Goal: Task Accomplishment & Management: Manage account settings

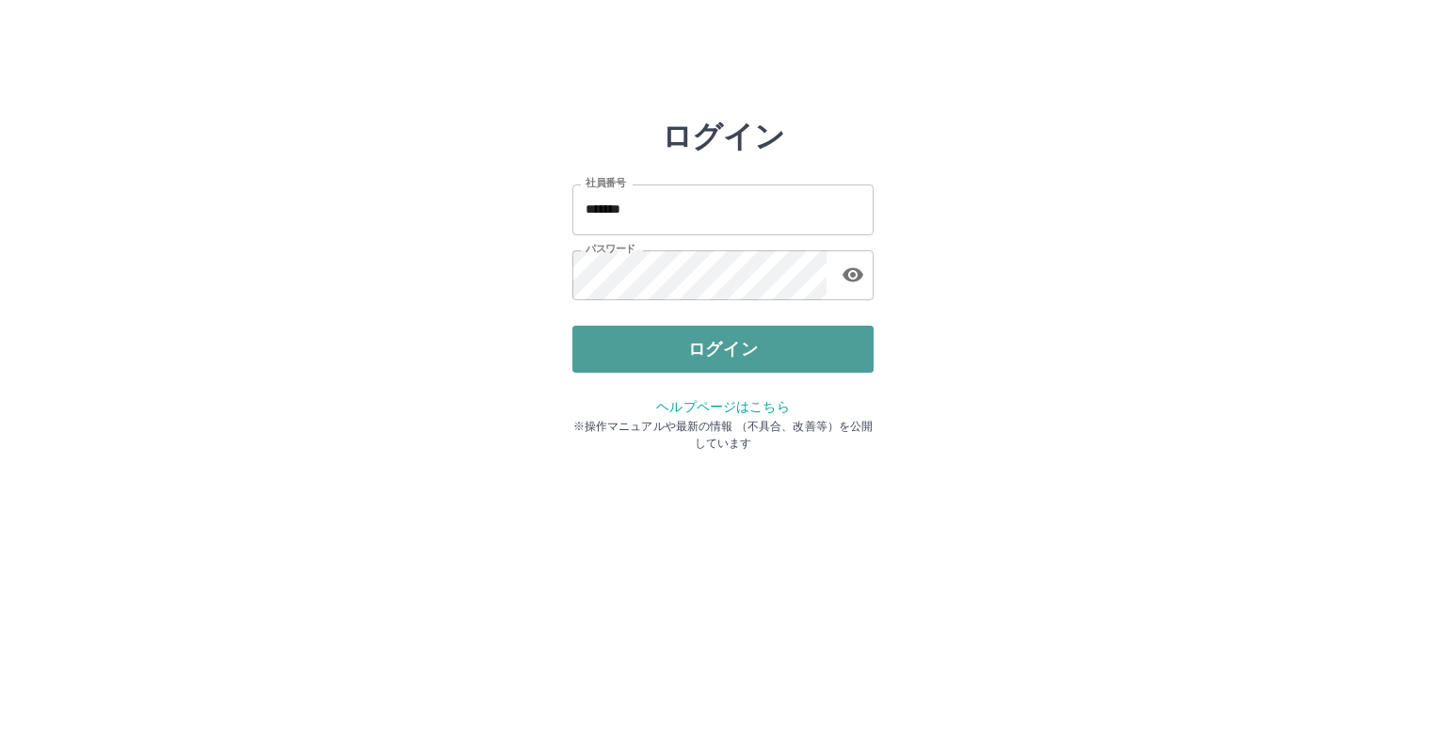
click at [652, 353] on button "ログイン" at bounding box center [722, 349] width 301 height 47
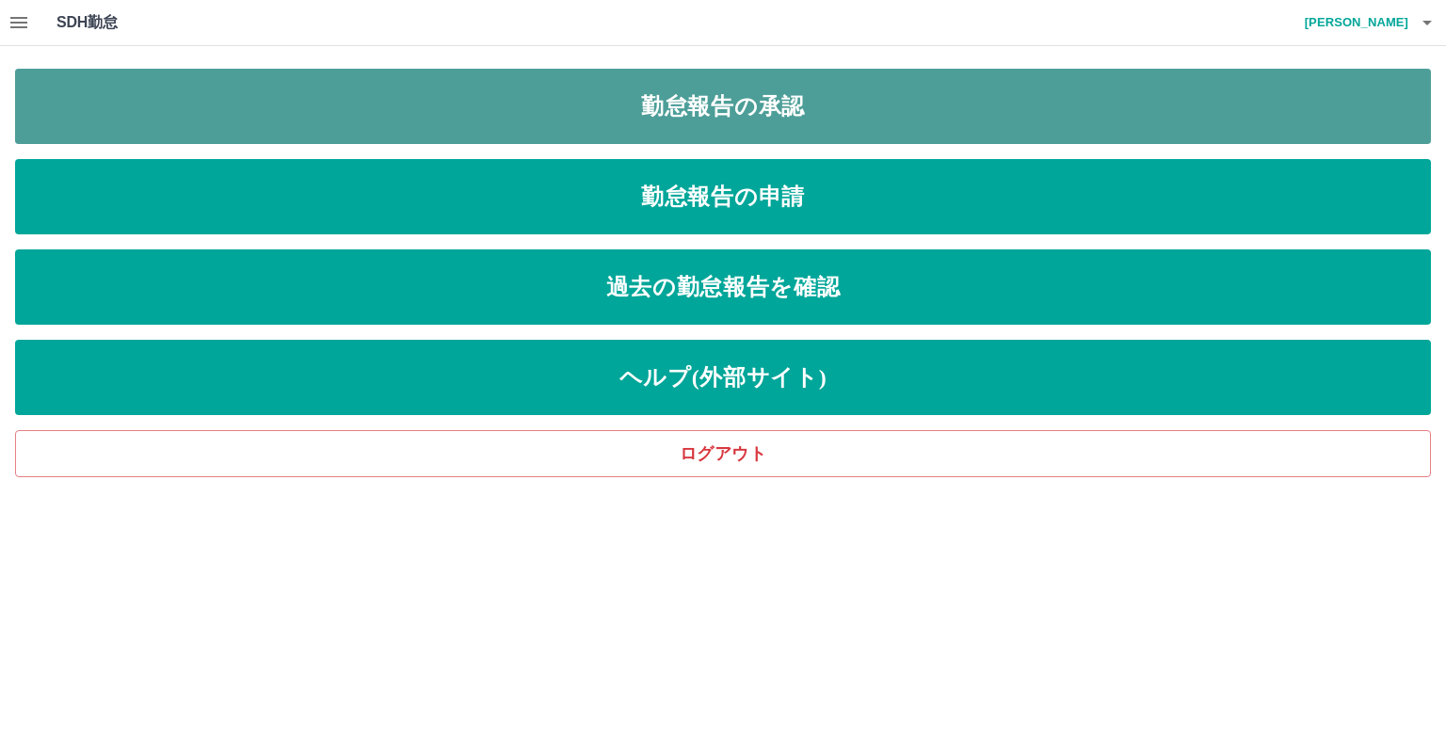
click at [467, 119] on link "勤怠報告の承認" at bounding box center [723, 106] width 1416 height 75
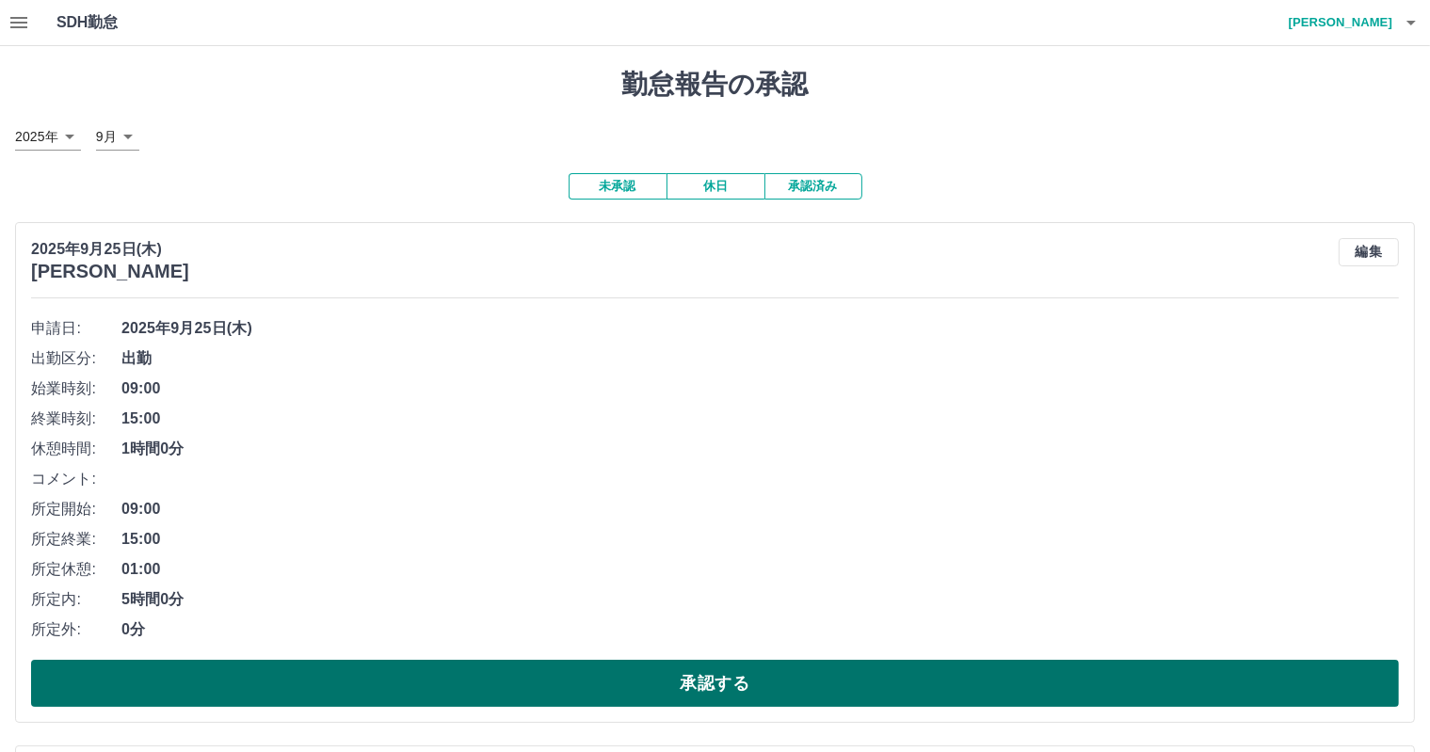
click at [621, 675] on button "承認する" at bounding box center [715, 683] width 1368 height 47
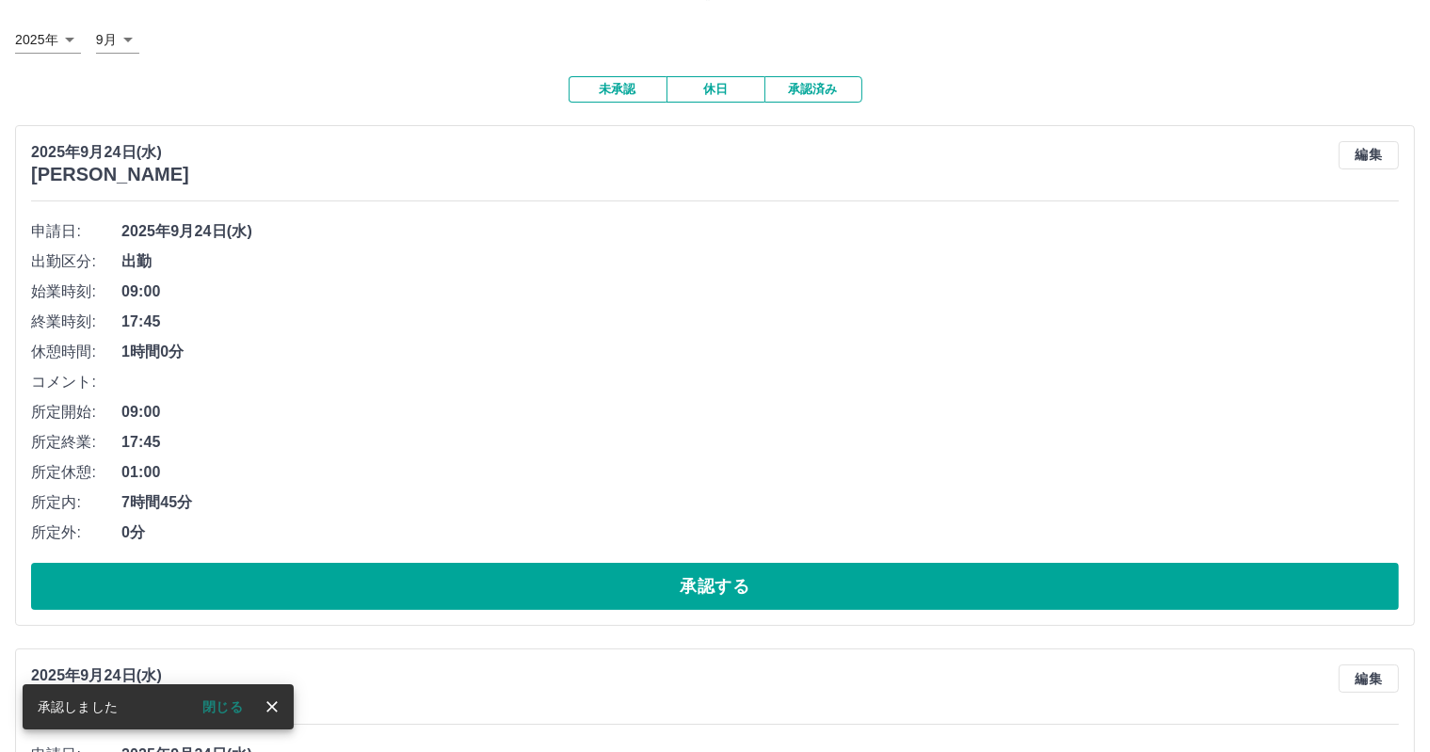
scroll to position [282, 0]
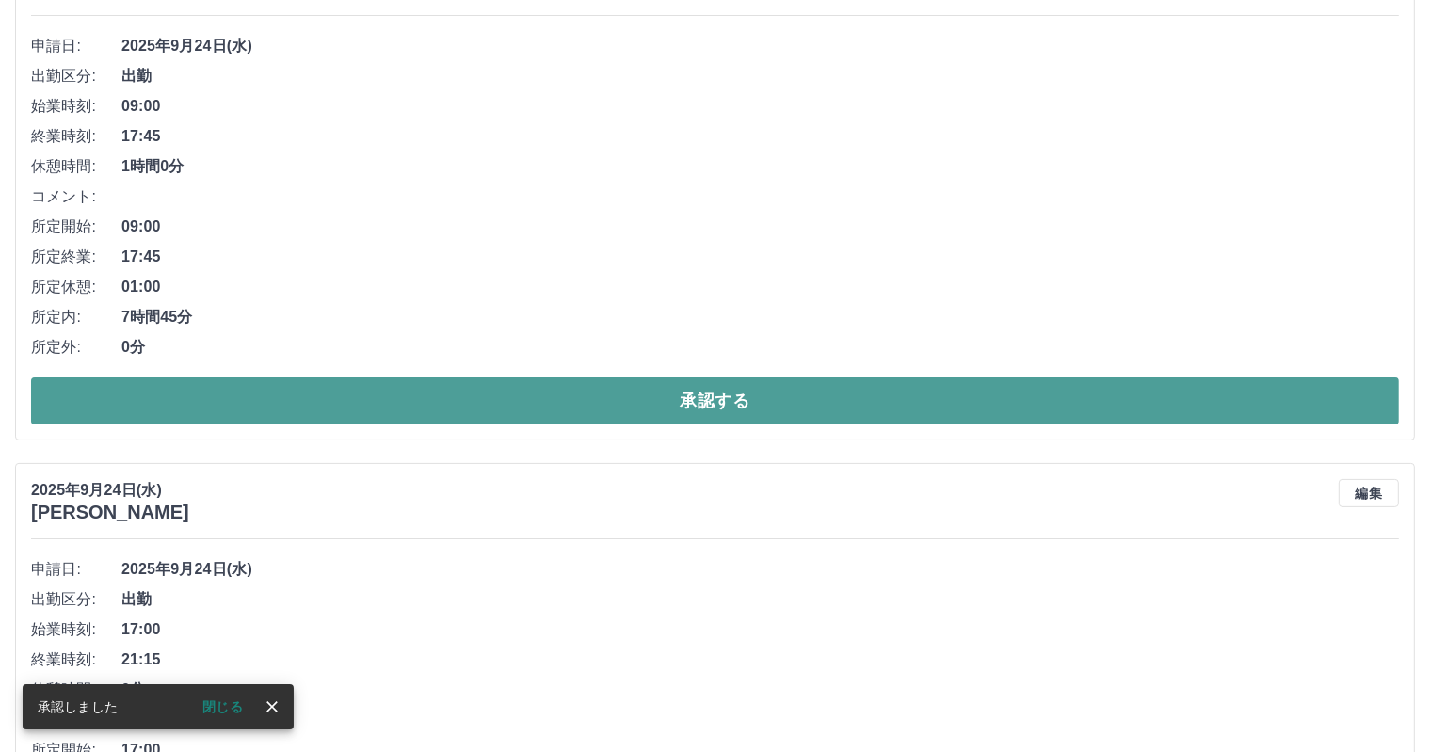
click at [584, 387] on button "承認する" at bounding box center [715, 401] width 1368 height 47
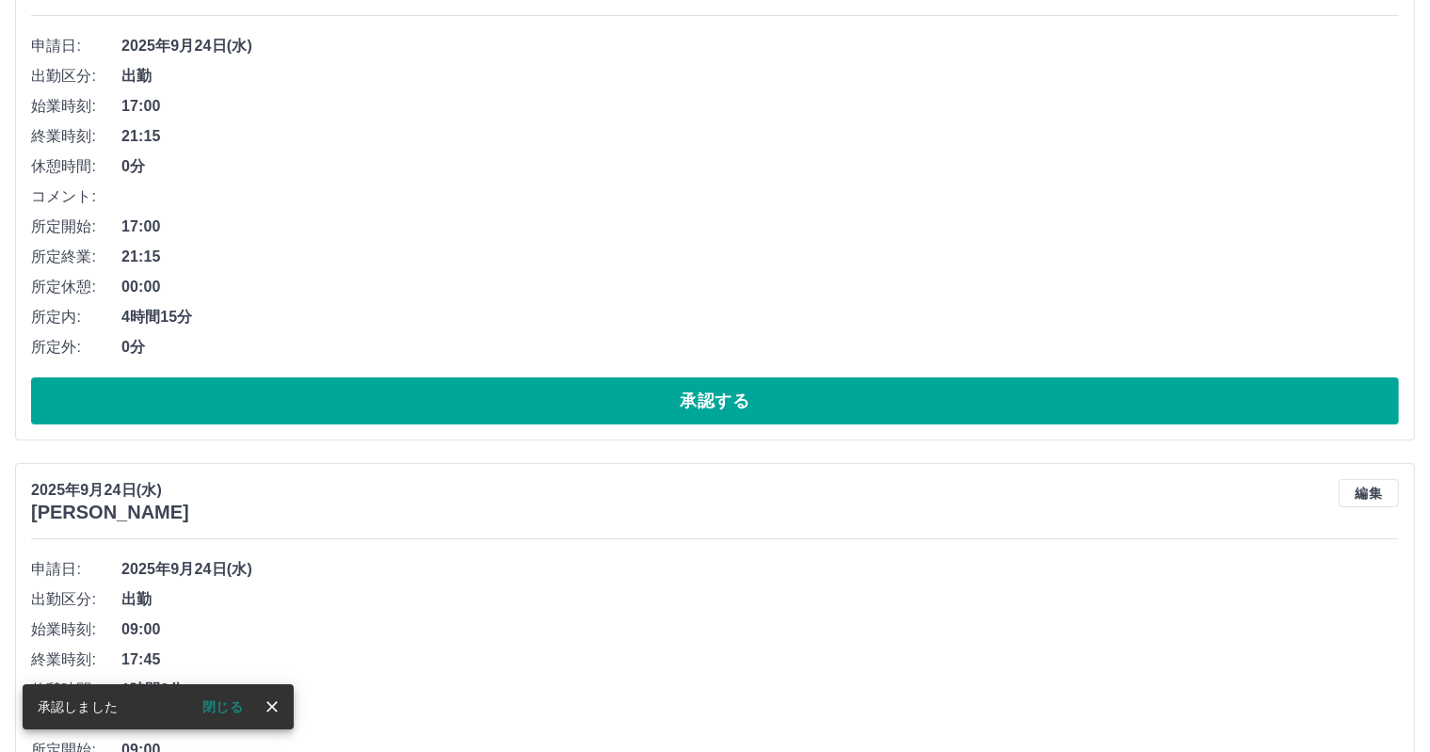
scroll to position [0, 0]
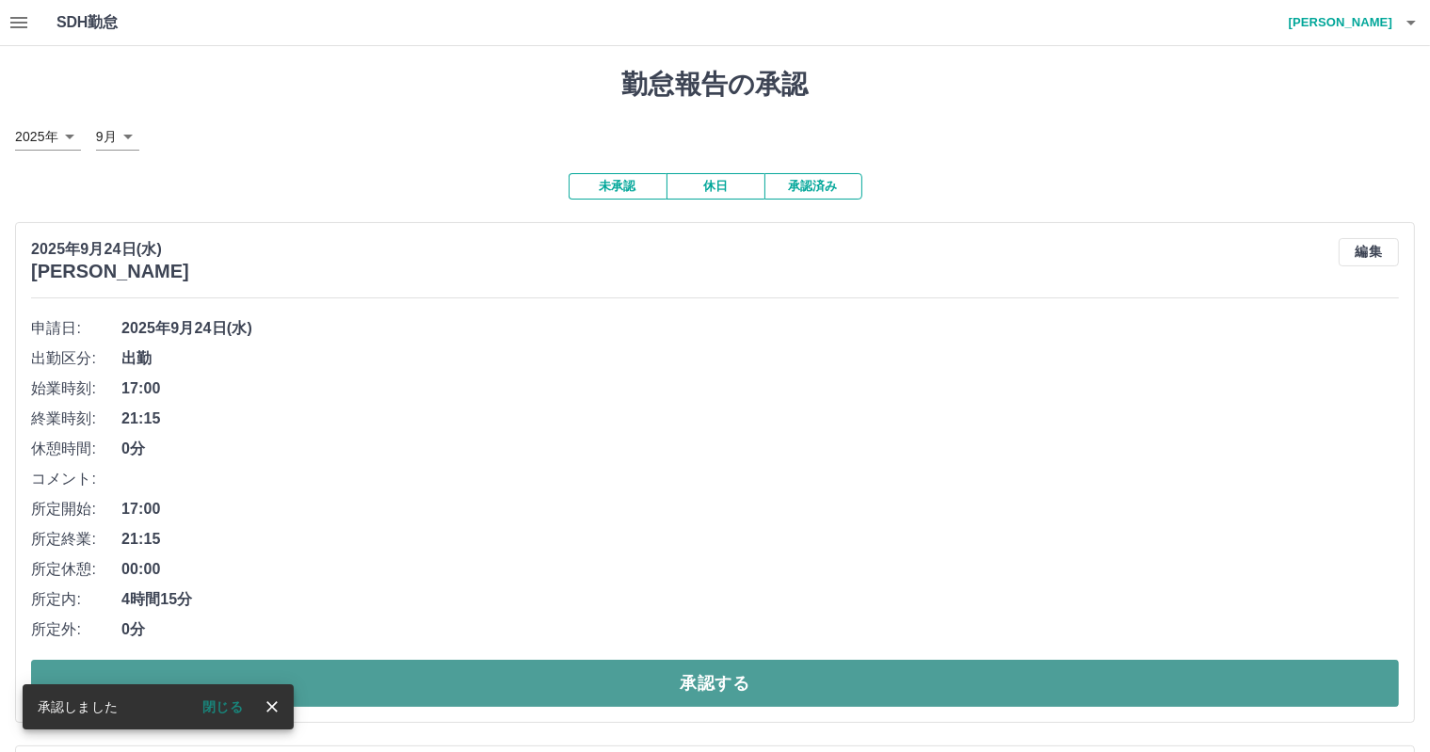
click at [742, 694] on button "承認する" at bounding box center [715, 683] width 1368 height 47
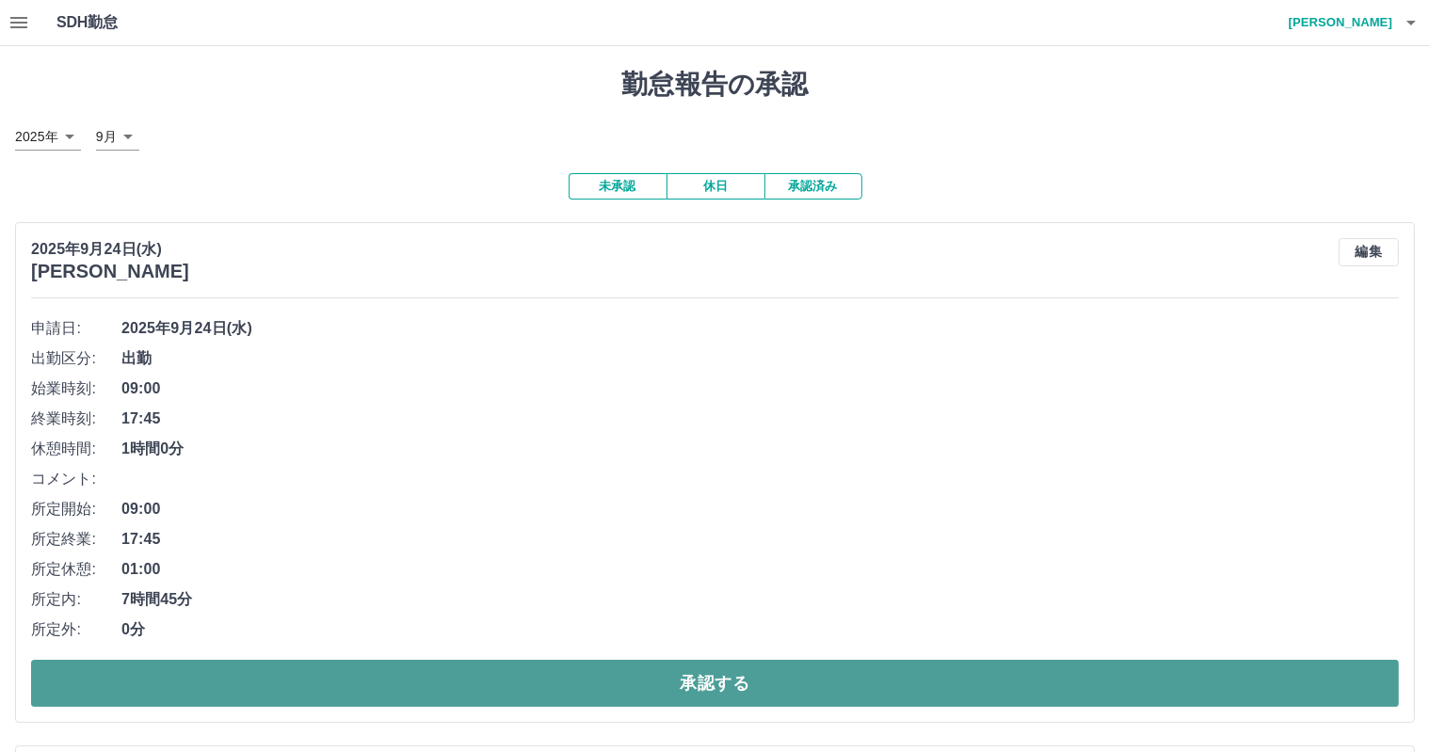
click at [620, 661] on button "承認する" at bounding box center [715, 683] width 1368 height 47
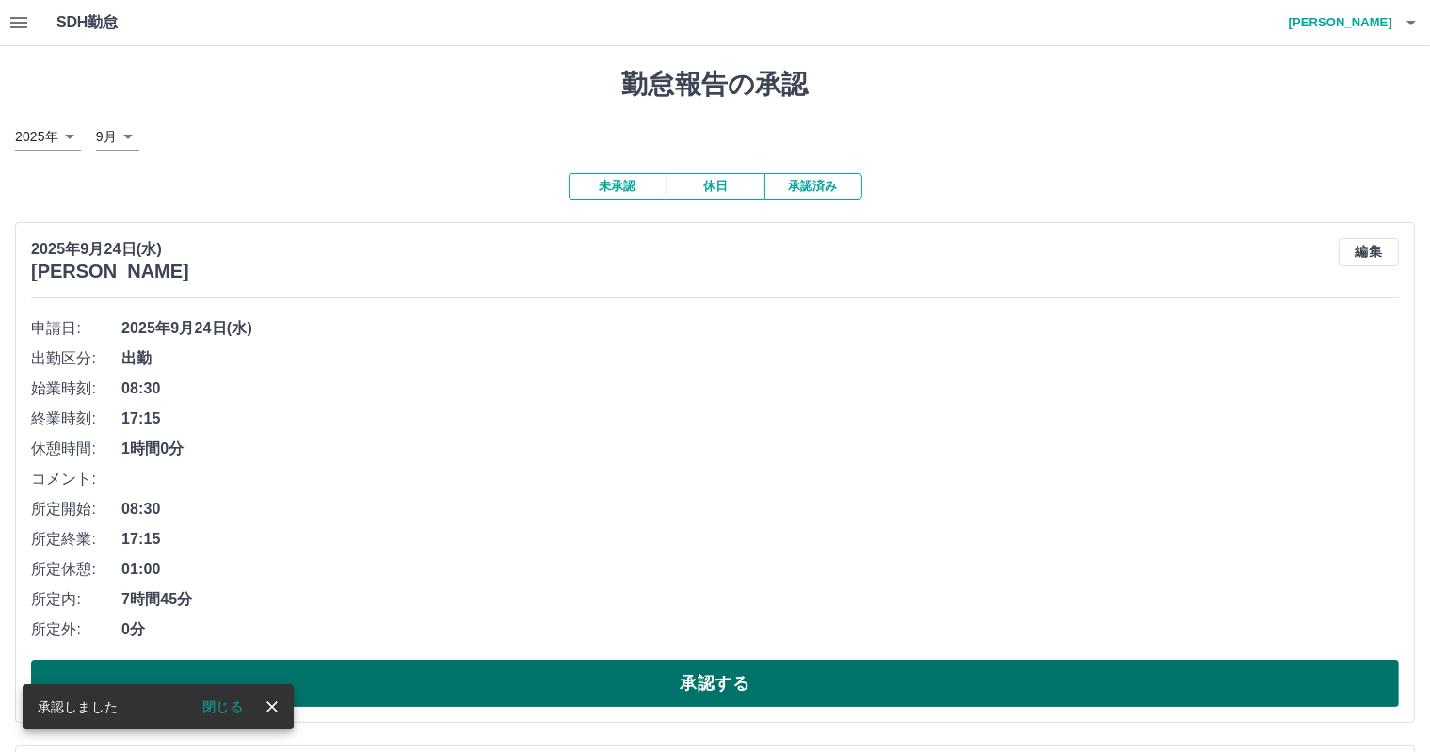
click at [620, 686] on button "承認する" at bounding box center [715, 683] width 1368 height 47
click at [565, 684] on button "承認する" at bounding box center [715, 683] width 1368 height 47
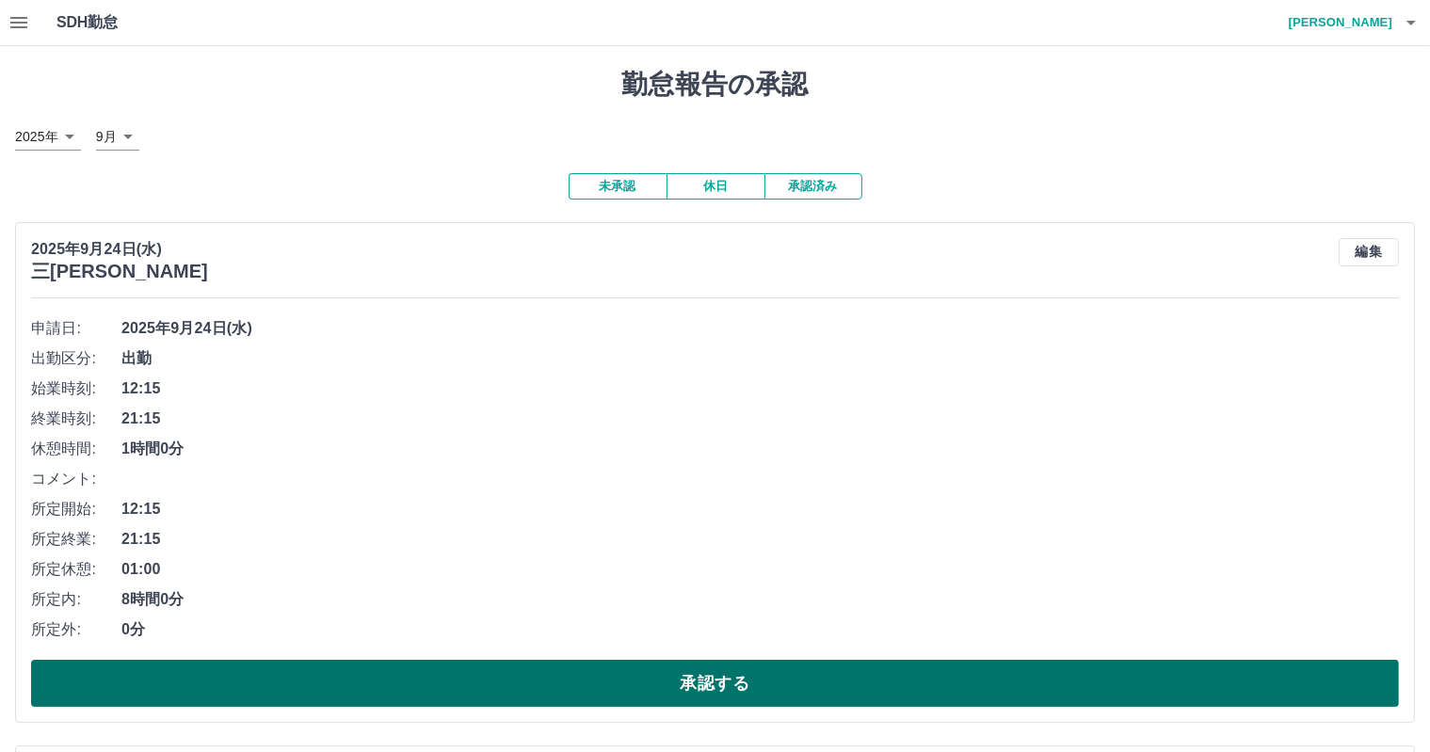
click at [526, 688] on button "承認する" at bounding box center [715, 683] width 1368 height 47
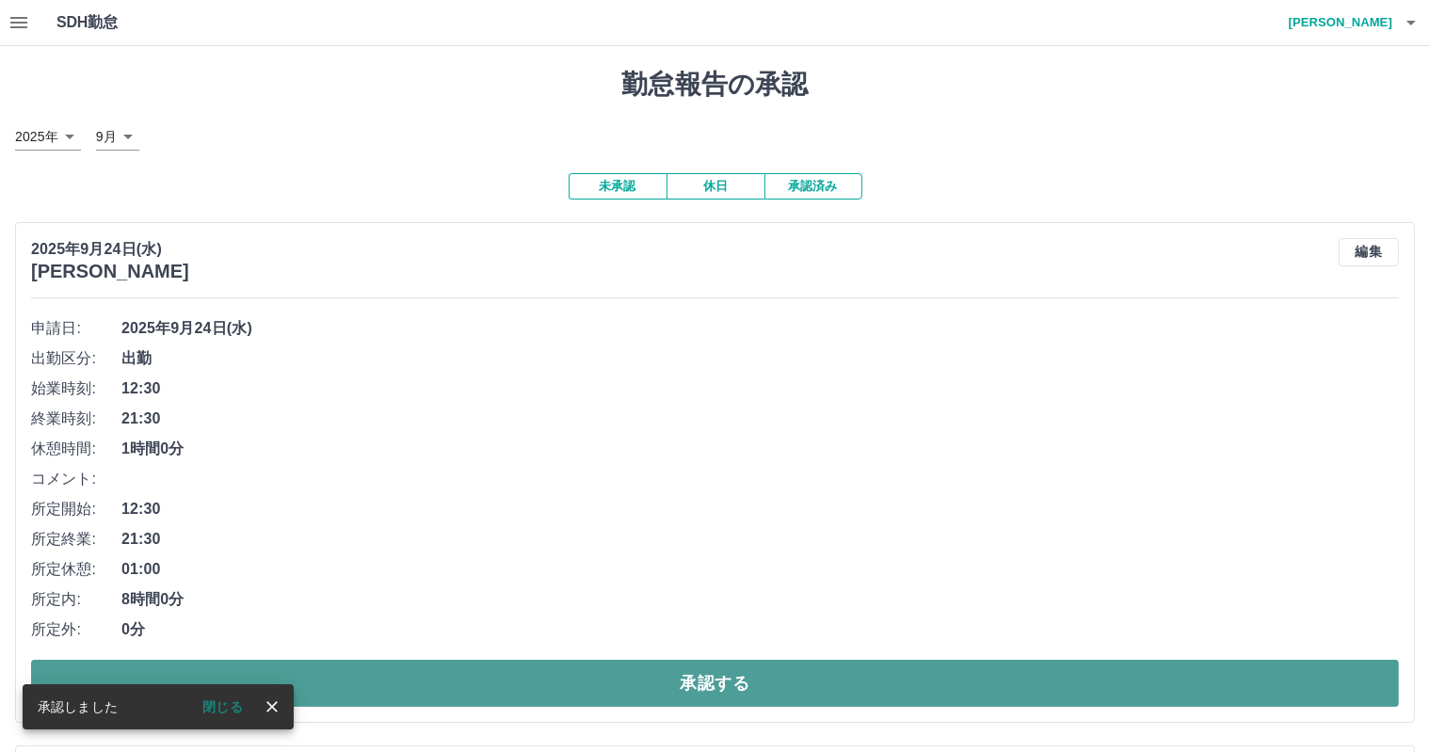
click at [517, 673] on button "承認する" at bounding box center [715, 683] width 1368 height 47
click at [525, 669] on button "承認する" at bounding box center [715, 683] width 1368 height 47
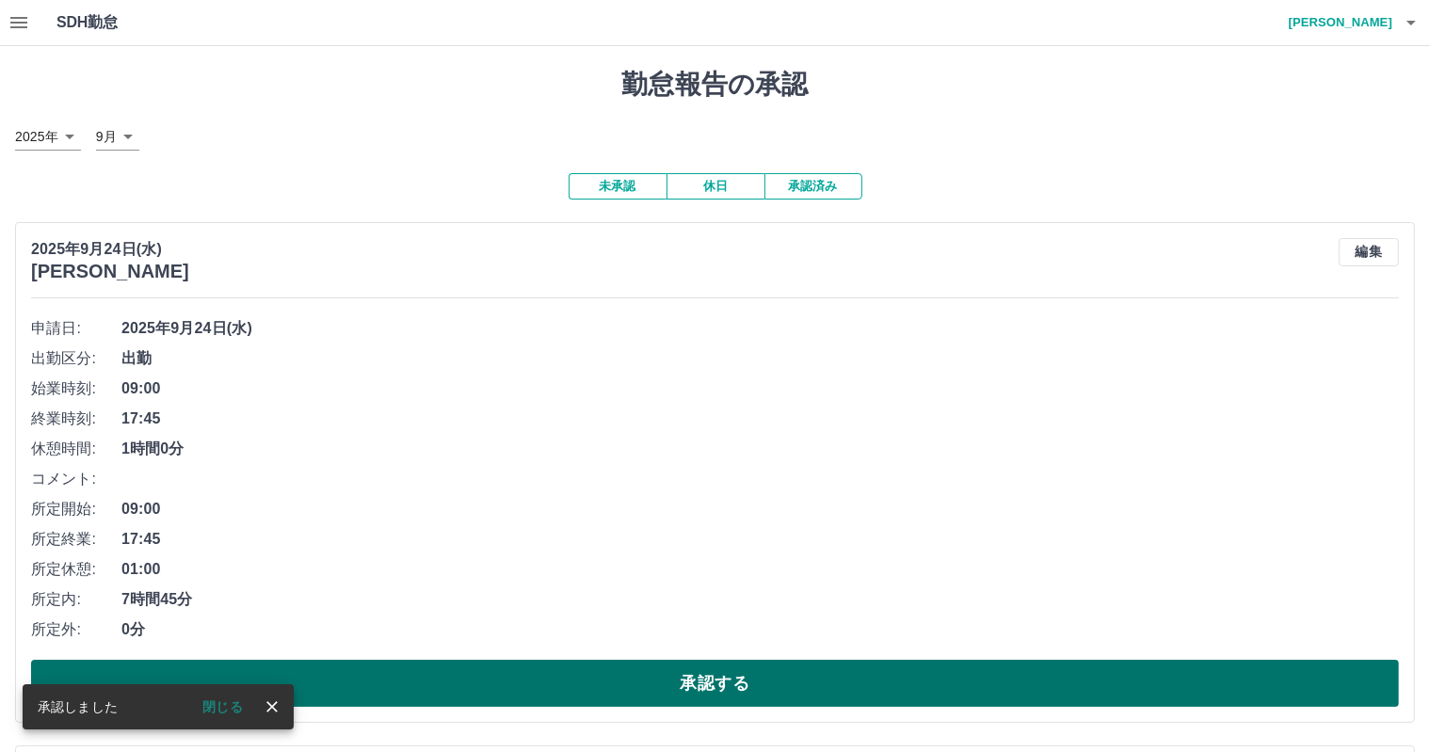
click at [555, 678] on button "承認する" at bounding box center [715, 683] width 1368 height 47
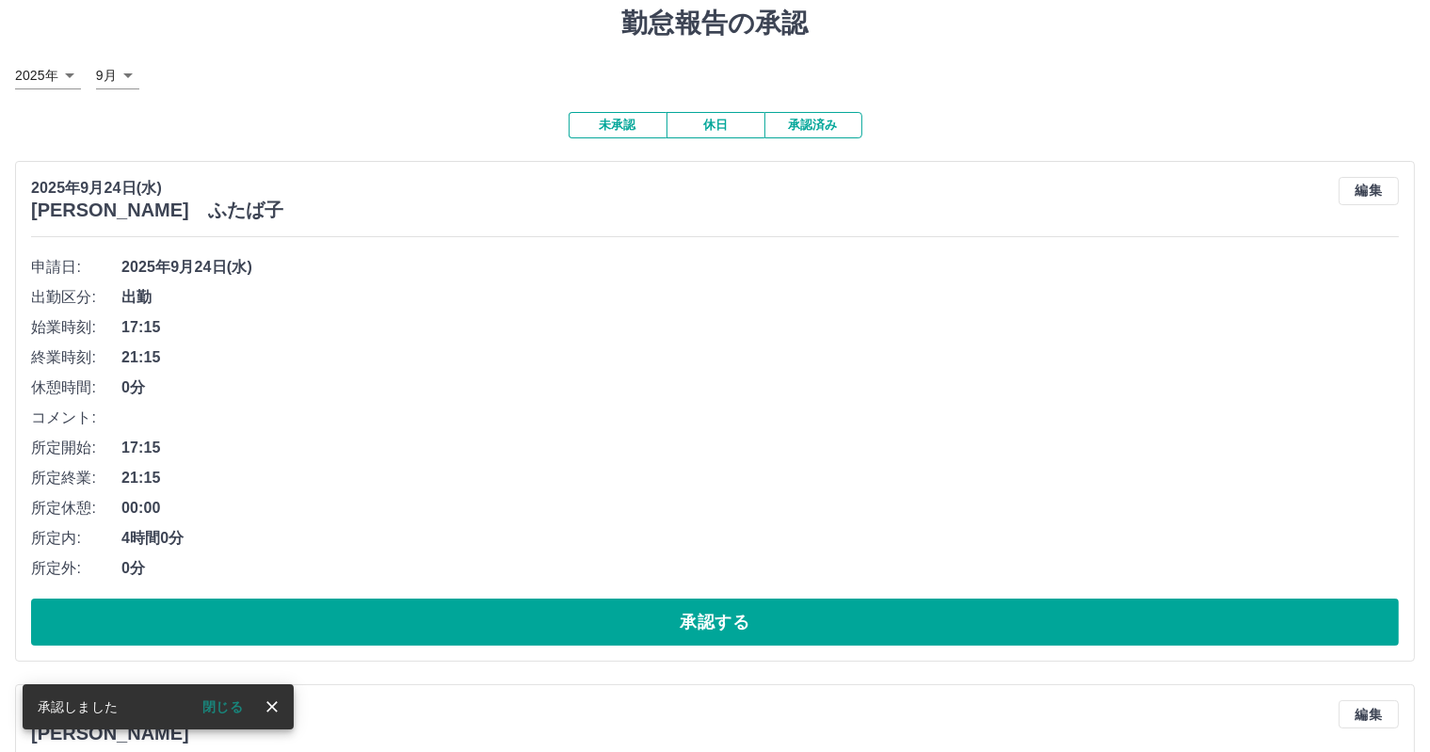
scroll to position [94, 0]
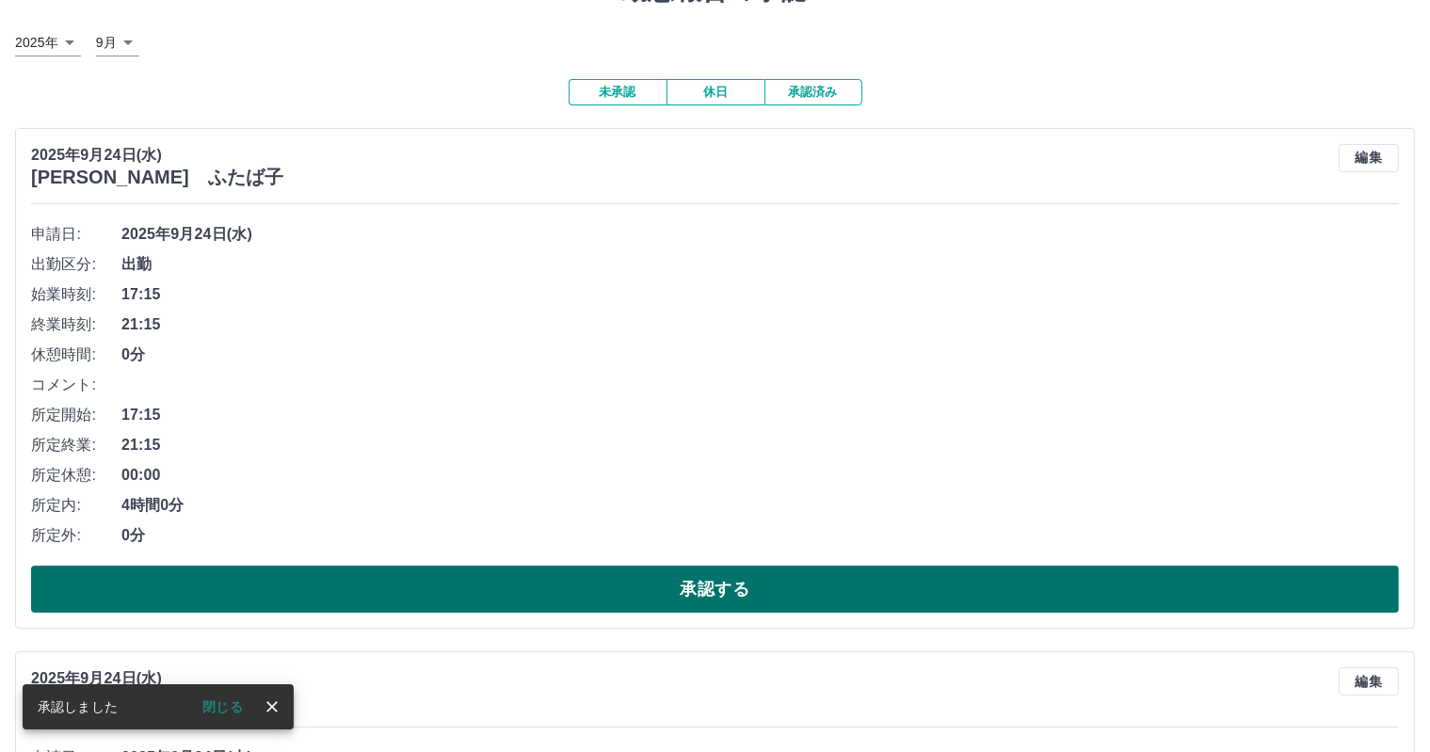
click at [479, 574] on button "承認する" at bounding box center [715, 589] width 1368 height 47
click at [540, 578] on button "承認する" at bounding box center [715, 589] width 1368 height 47
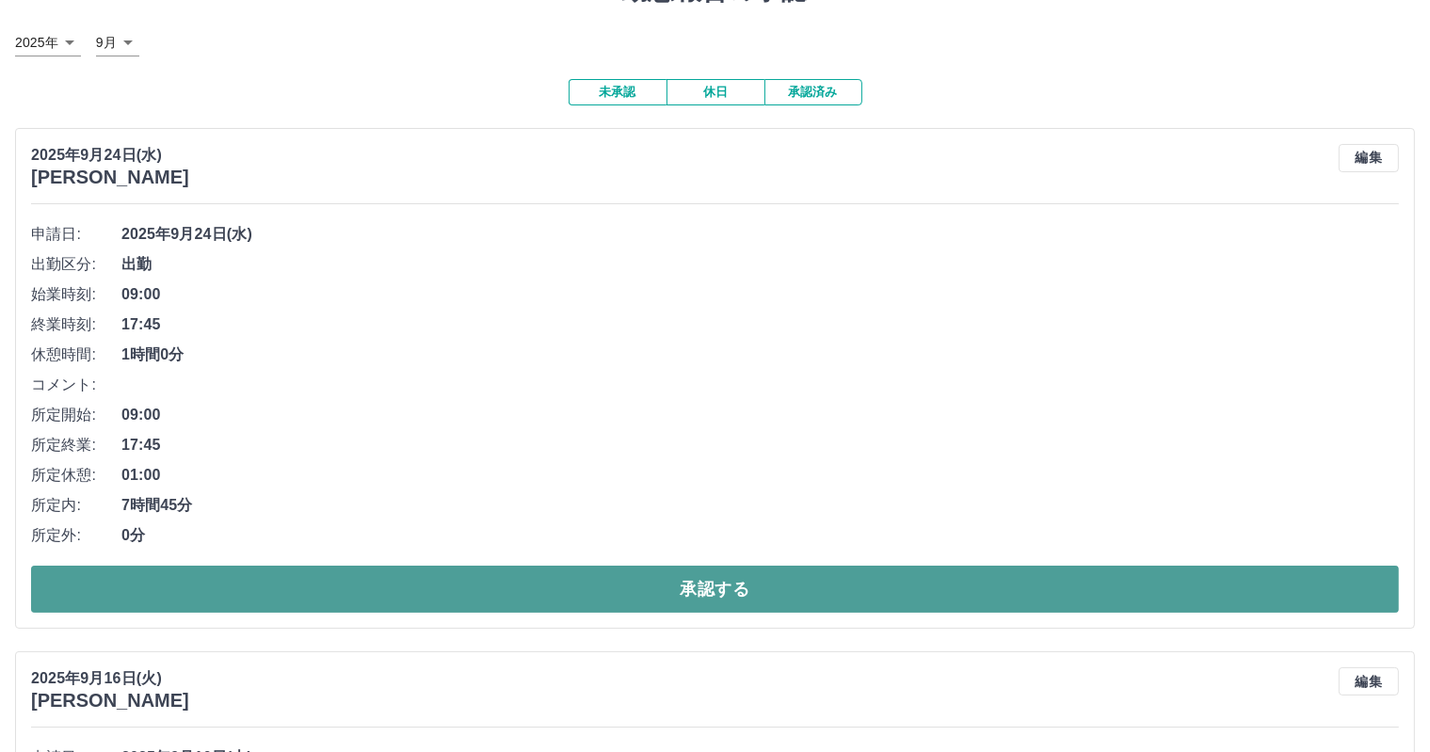
click at [428, 572] on button "承認する" at bounding box center [715, 589] width 1368 height 47
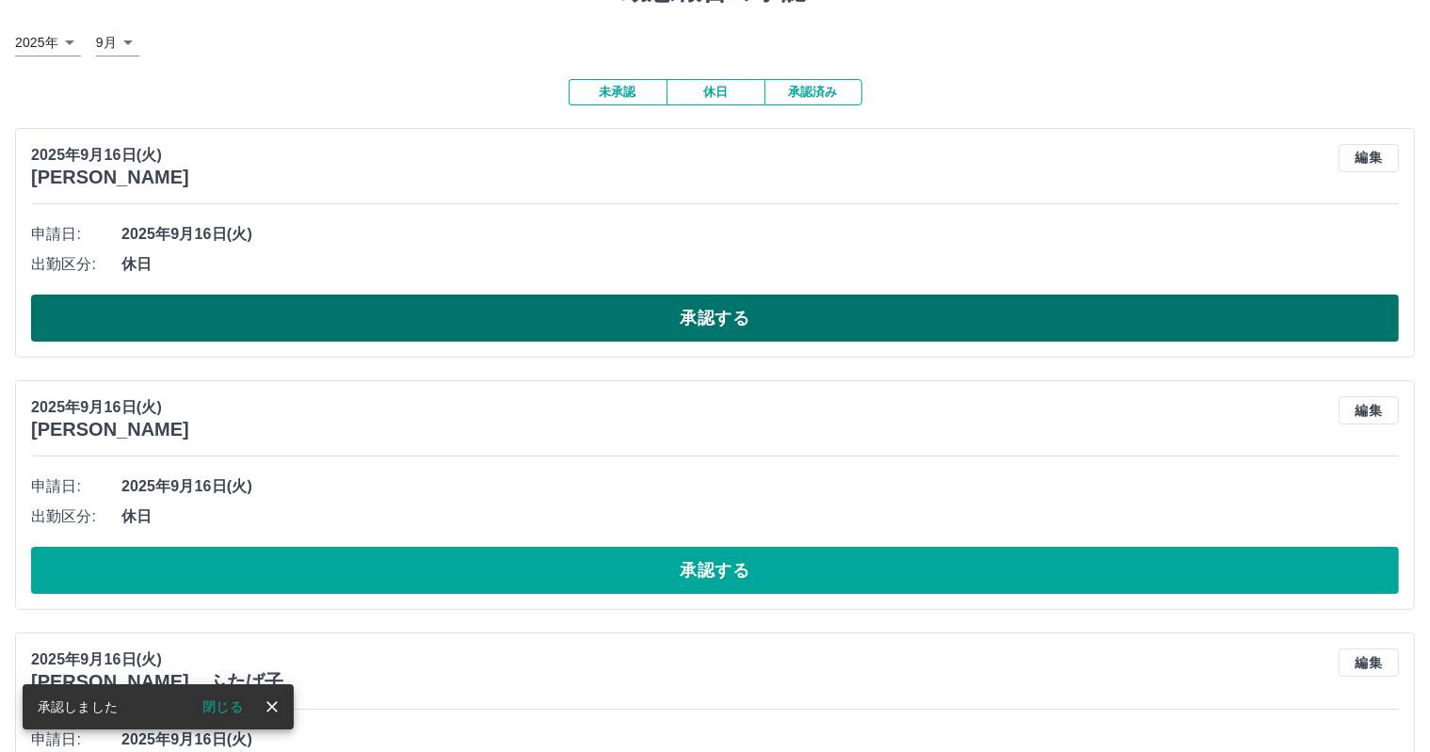
click at [470, 312] on button "承認する" at bounding box center [715, 318] width 1368 height 47
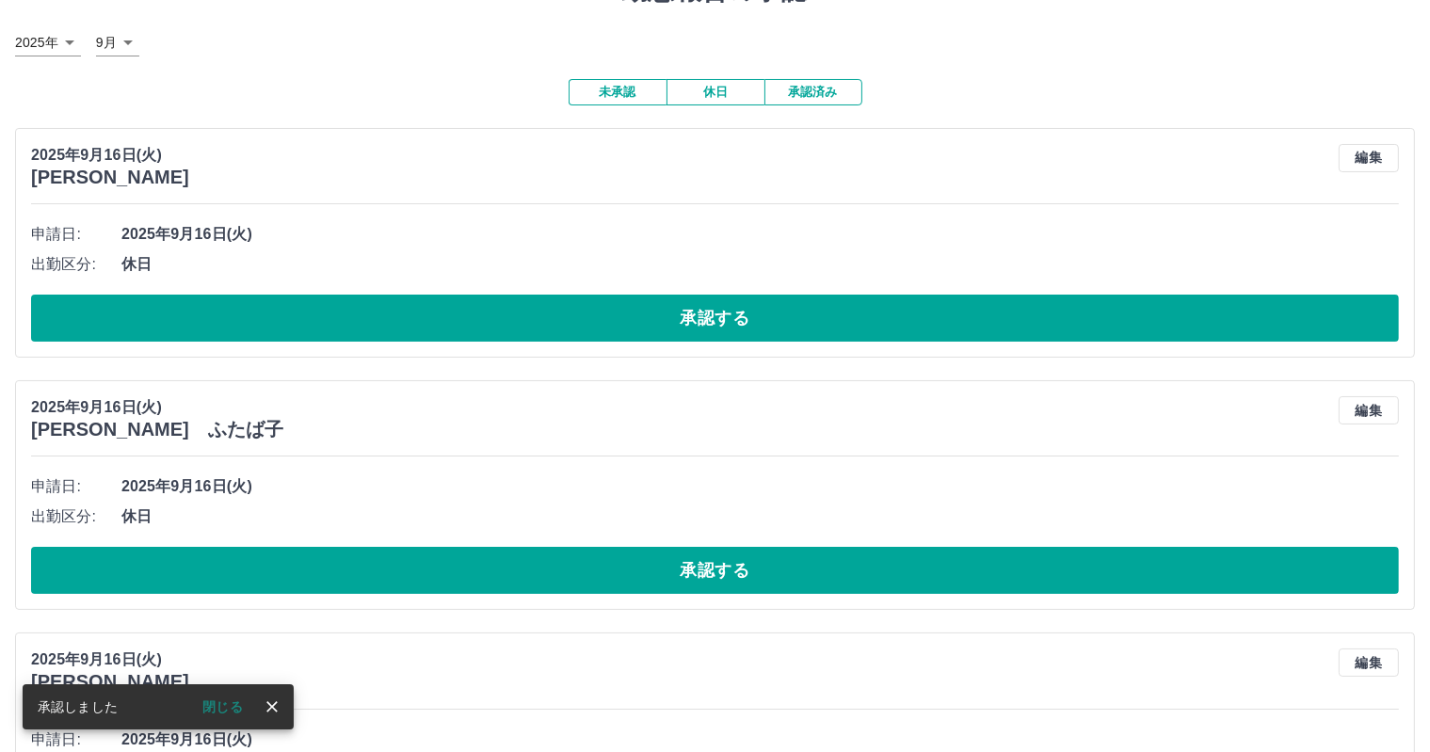
click at [476, 294] on div "申請日: [DATE] 出勤区分: 休日 承認する" at bounding box center [715, 280] width 1368 height 122
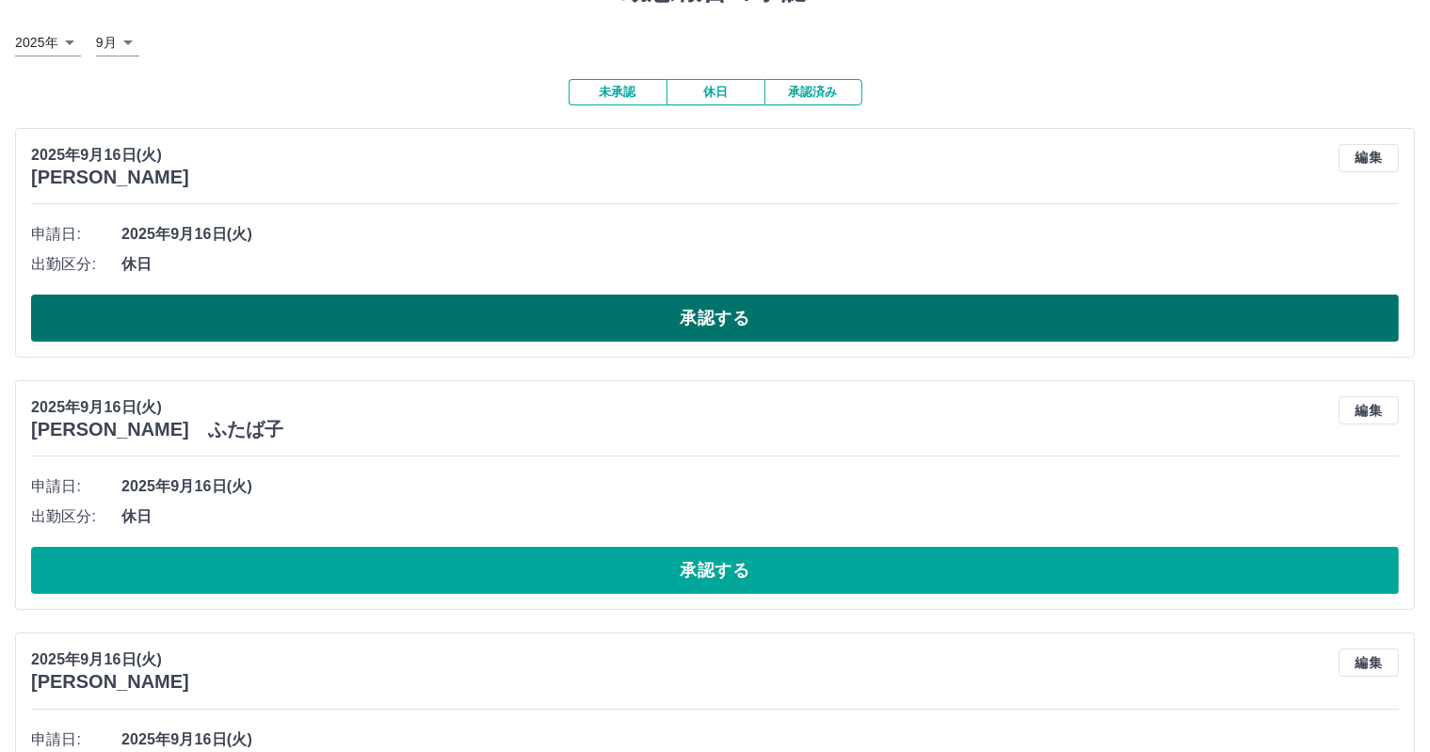
click at [482, 302] on button "承認する" at bounding box center [715, 318] width 1368 height 47
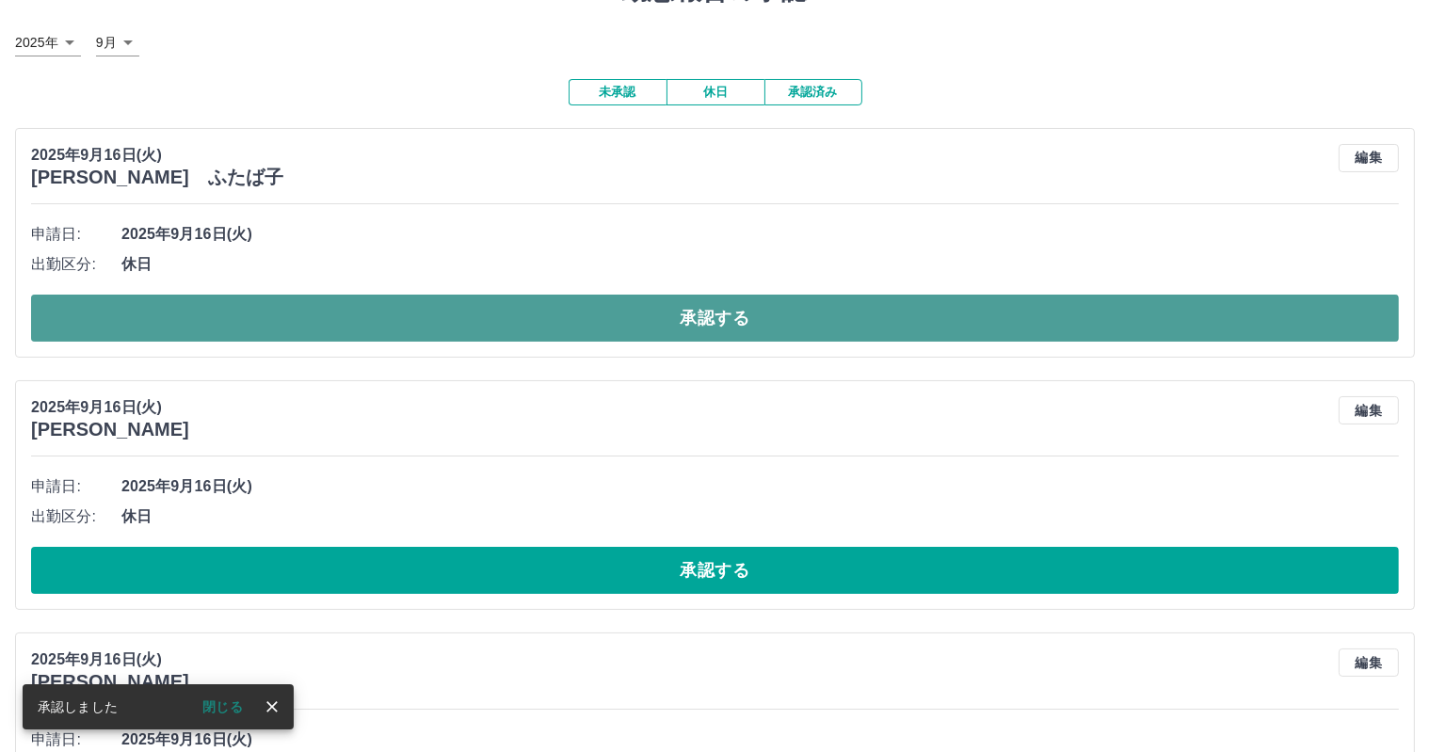
click at [443, 334] on button "承認する" at bounding box center [715, 318] width 1368 height 47
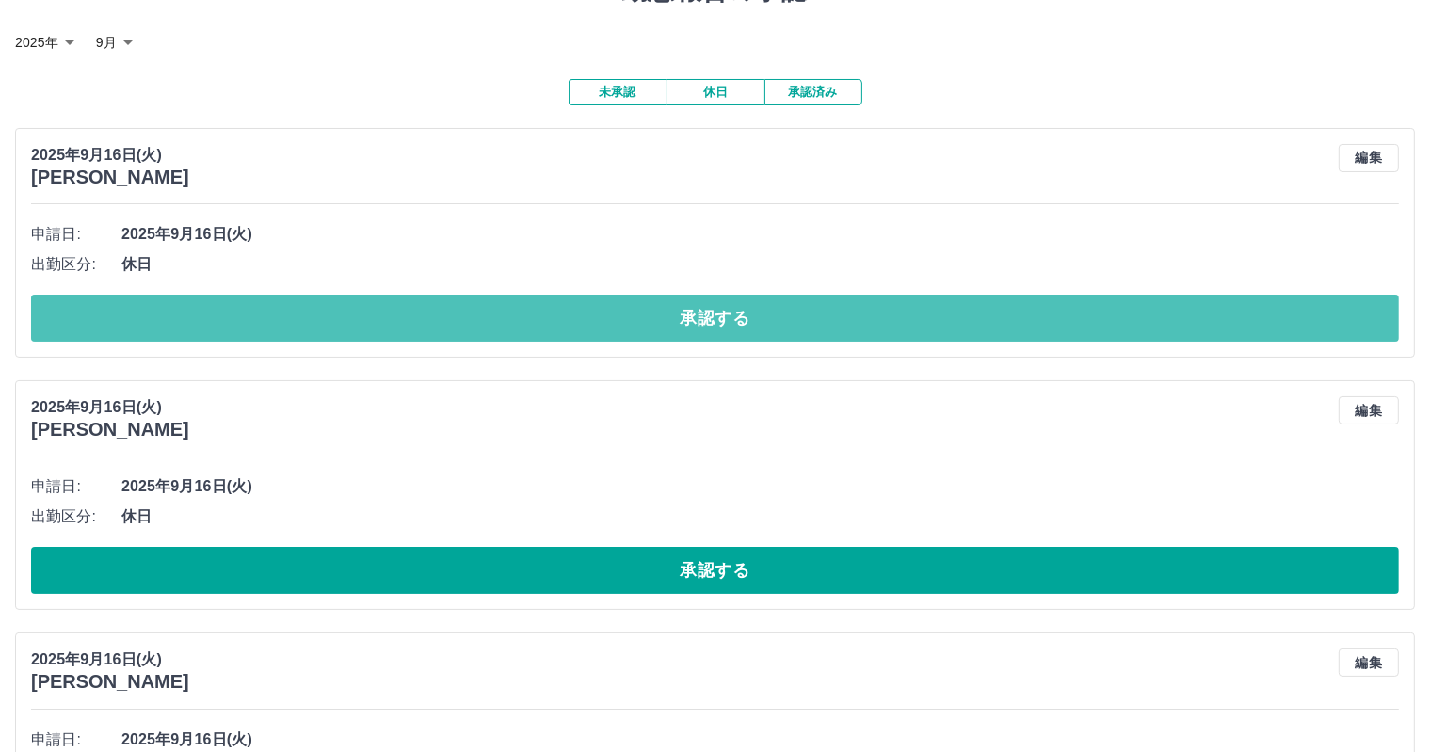
click at [432, 334] on button "承認する" at bounding box center [715, 318] width 1368 height 47
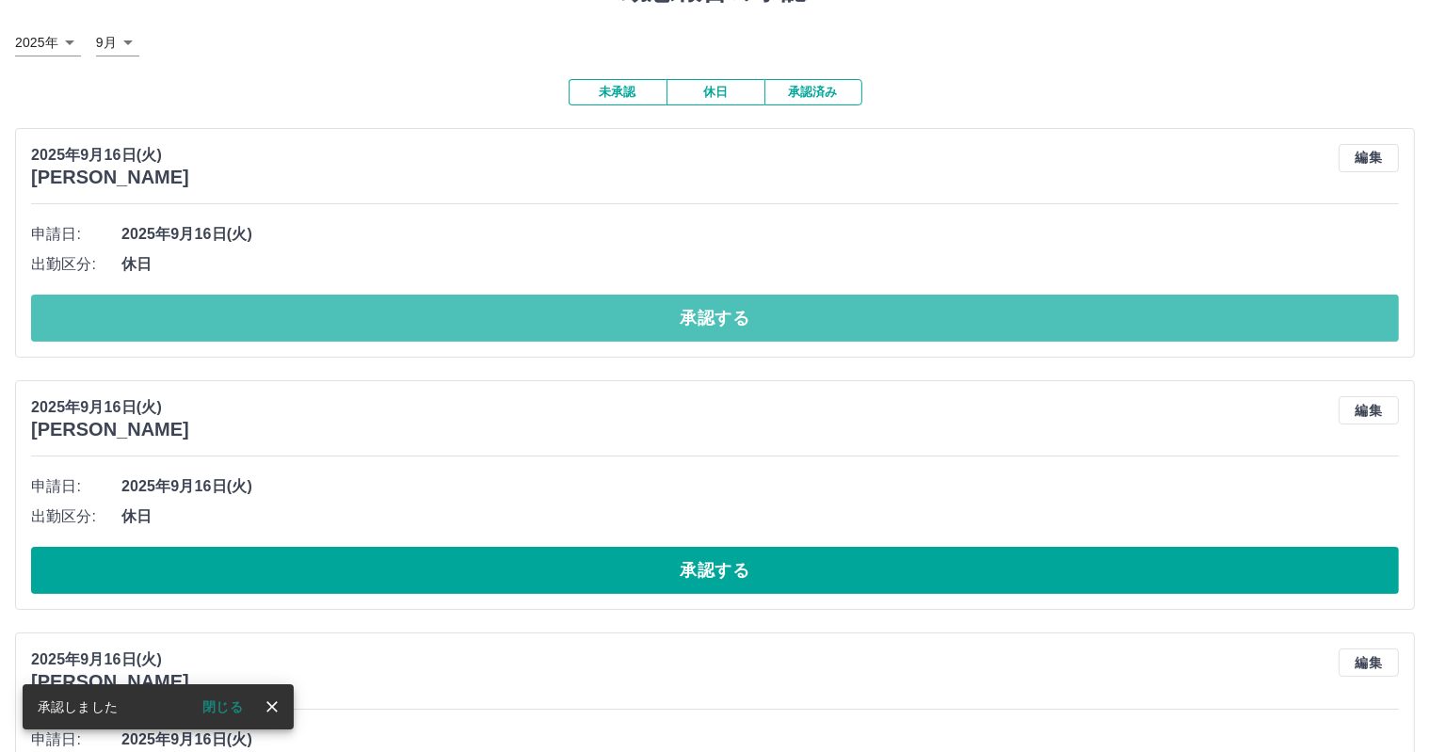
click at [427, 333] on button "承認する" at bounding box center [715, 318] width 1368 height 47
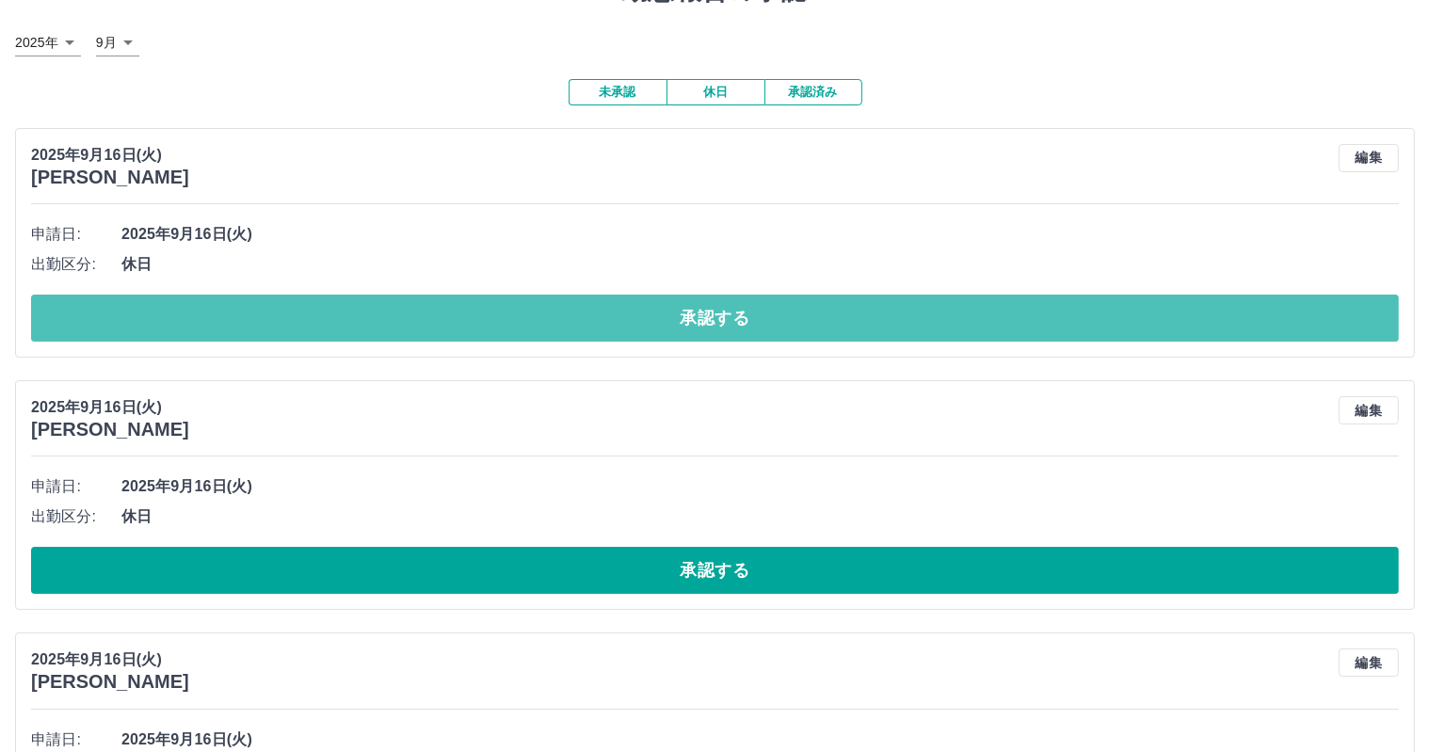
click at [423, 328] on button "承認する" at bounding box center [715, 318] width 1368 height 47
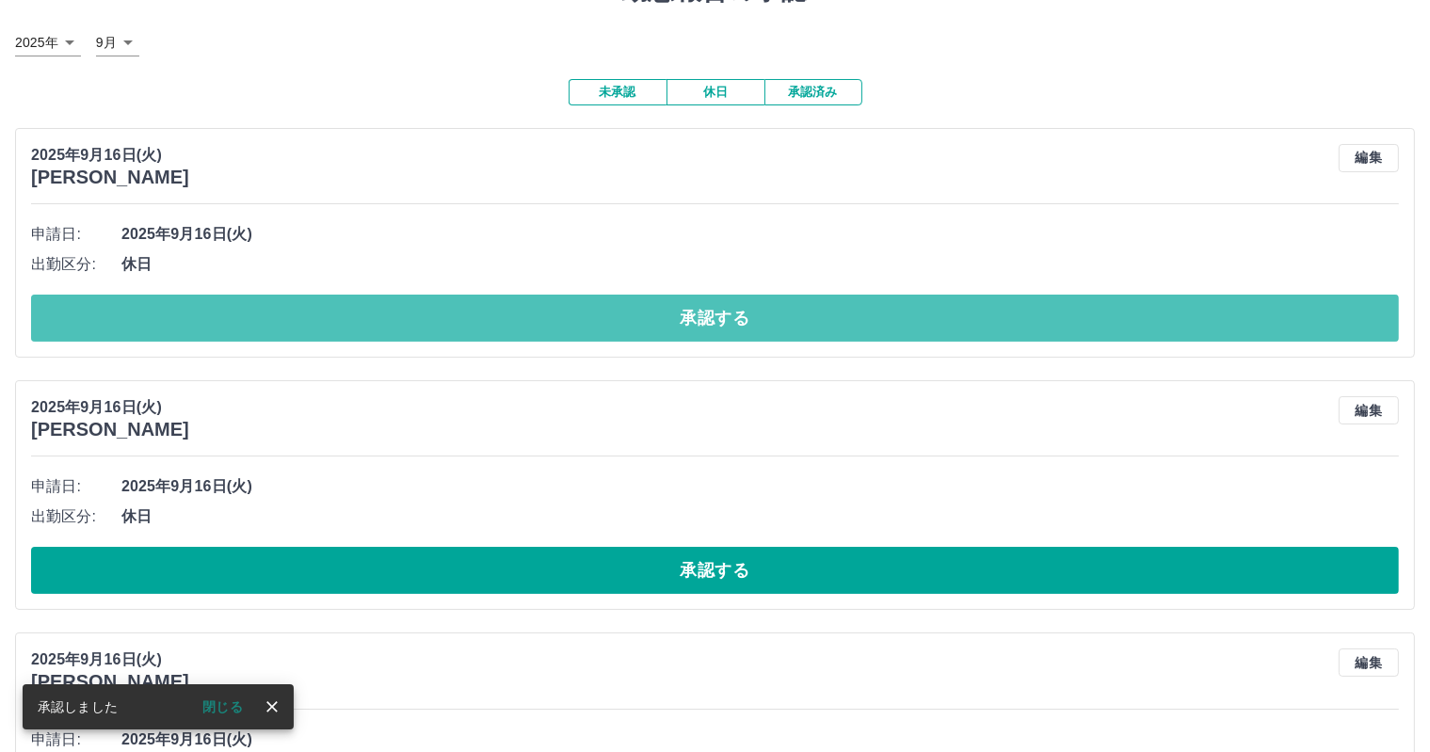
click at [596, 312] on button "承認する" at bounding box center [715, 318] width 1368 height 47
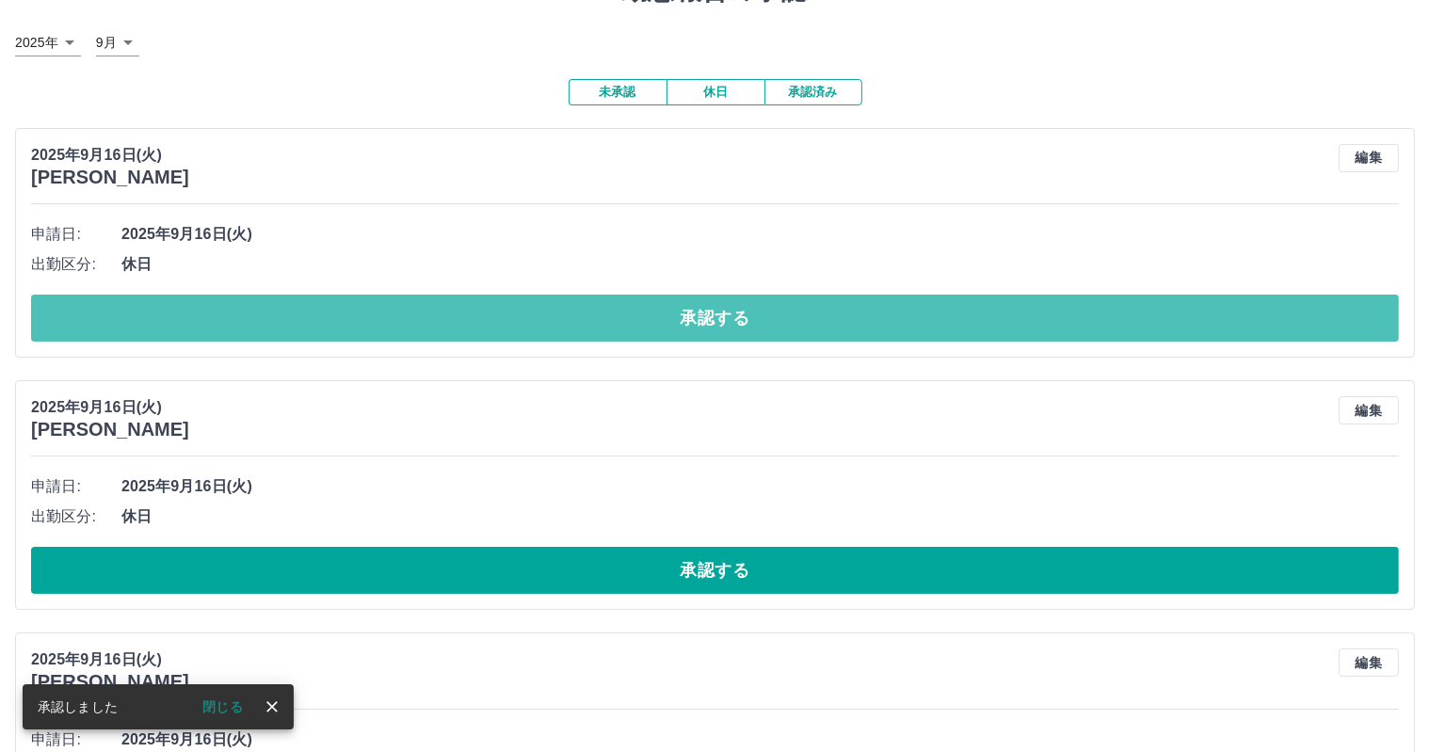
click at [596, 312] on button "承認する" at bounding box center [715, 318] width 1368 height 47
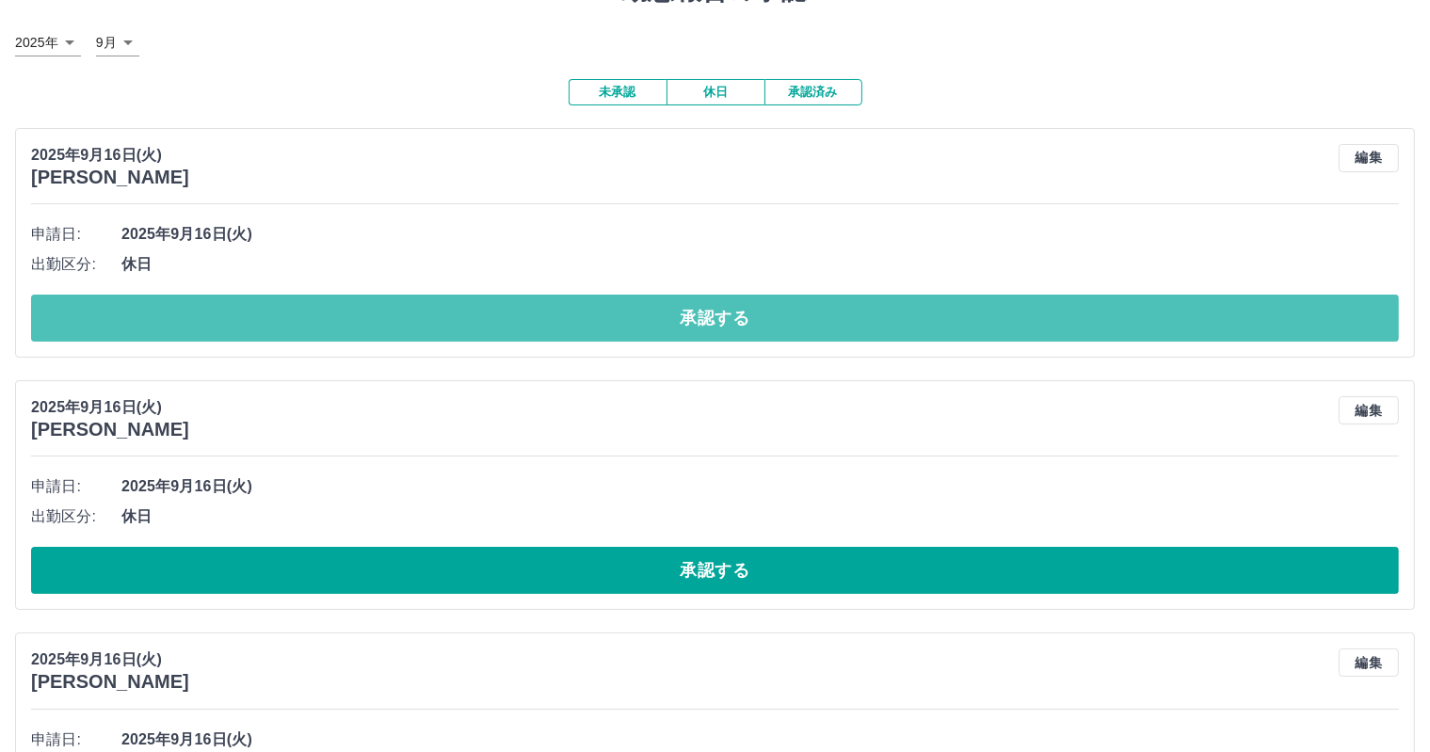
click at [596, 312] on button "承認する" at bounding box center [715, 318] width 1368 height 47
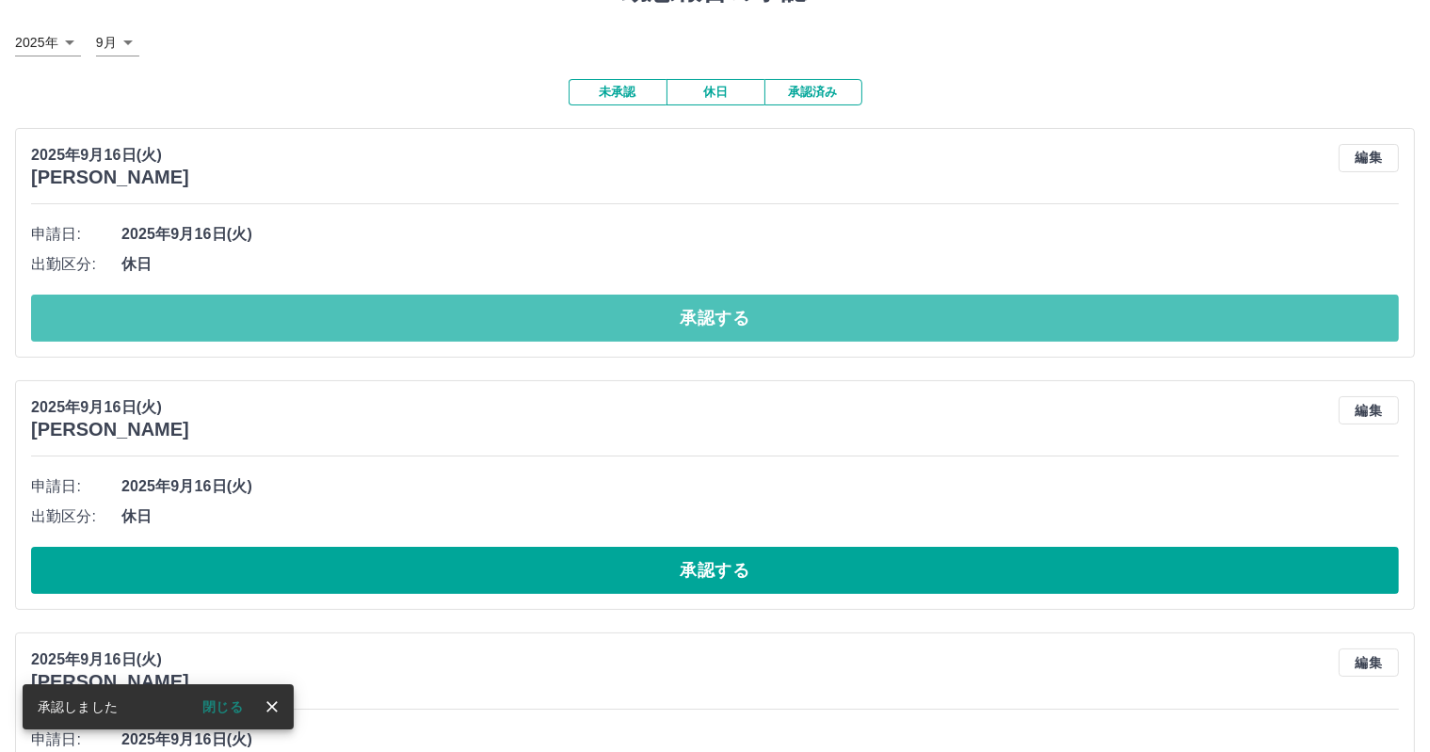
click at [596, 312] on button "承認する" at bounding box center [715, 318] width 1368 height 47
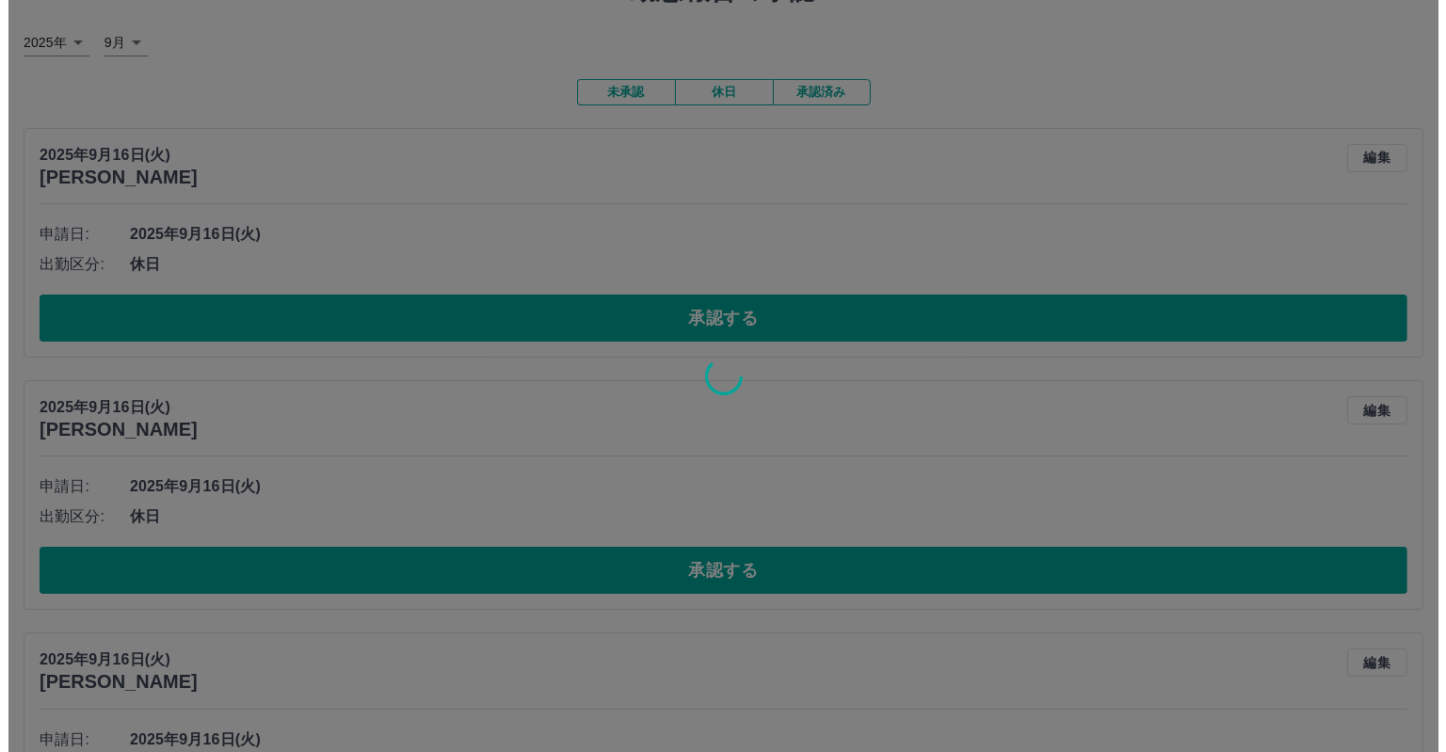
scroll to position [0, 0]
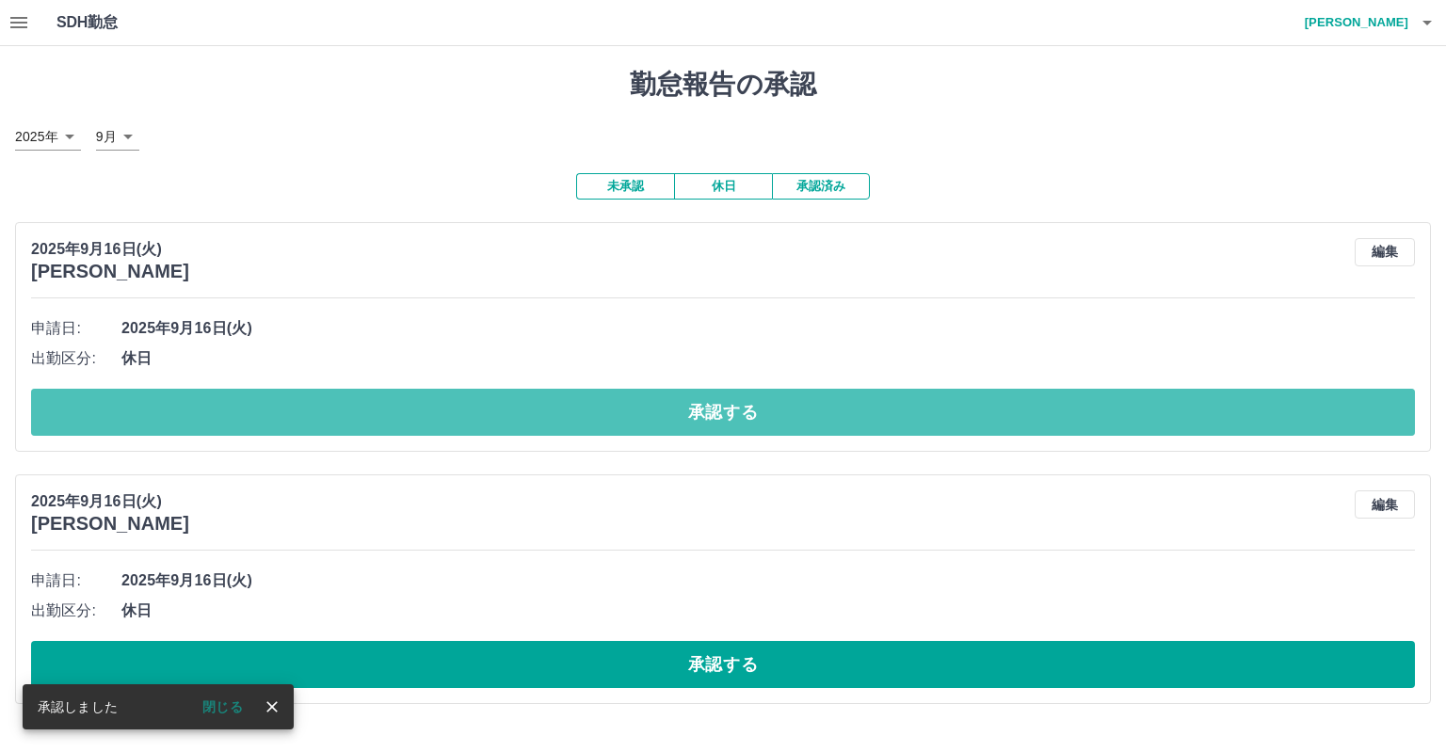
drag, startPoint x: 678, startPoint y: 410, endPoint x: 654, endPoint y: 370, distance: 46.0
click at [676, 410] on button "承認する" at bounding box center [723, 412] width 1384 height 47
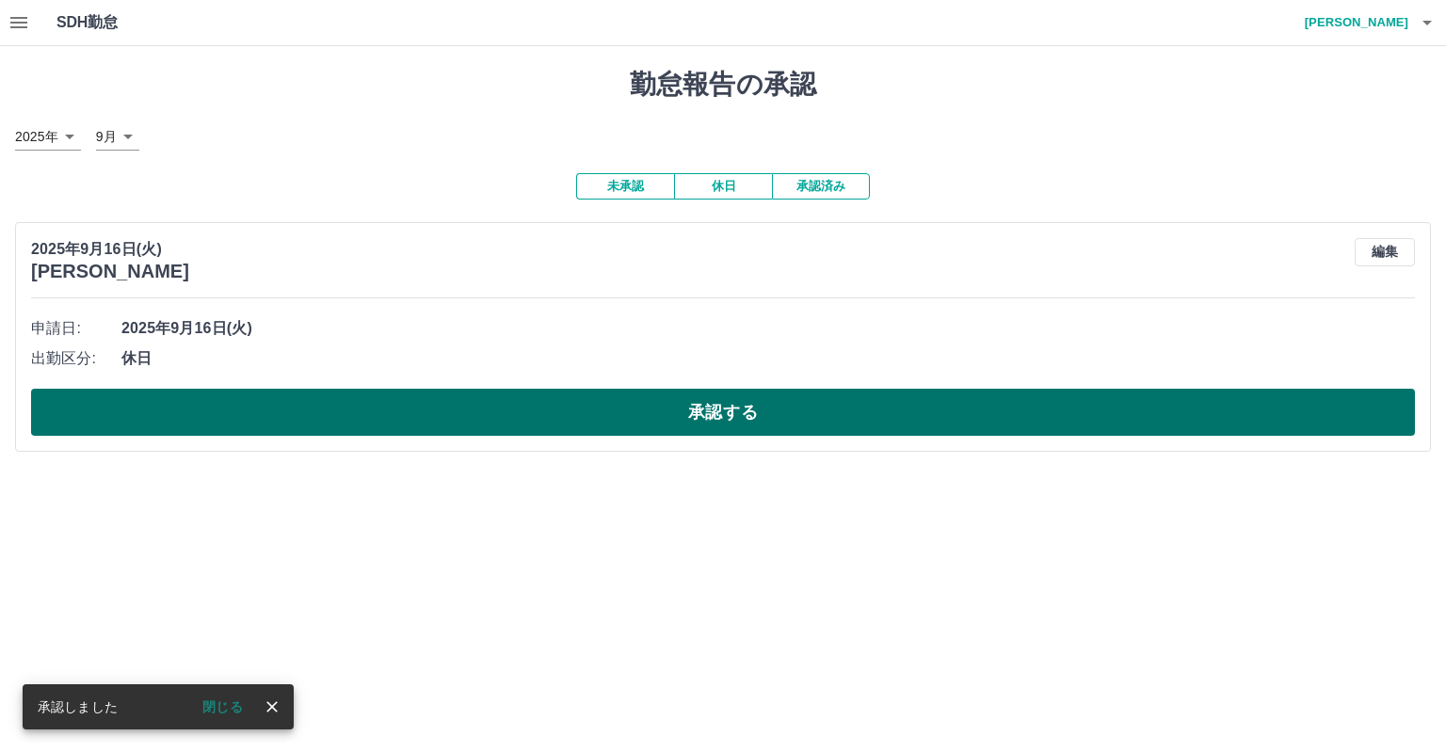
click at [682, 402] on button "承認する" at bounding box center [723, 412] width 1384 height 47
